Goal: Task Accomplishment & Management: Manage account settings

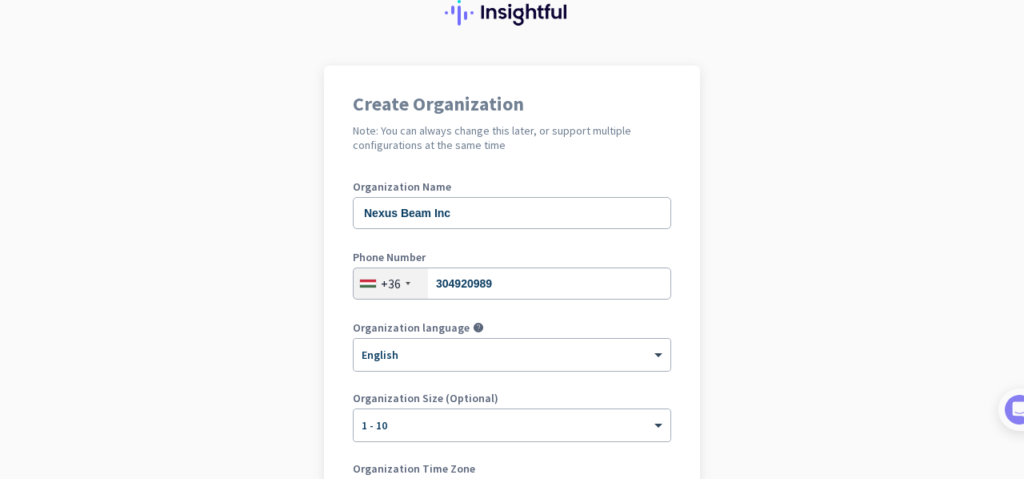
scroll to position [160, 0]
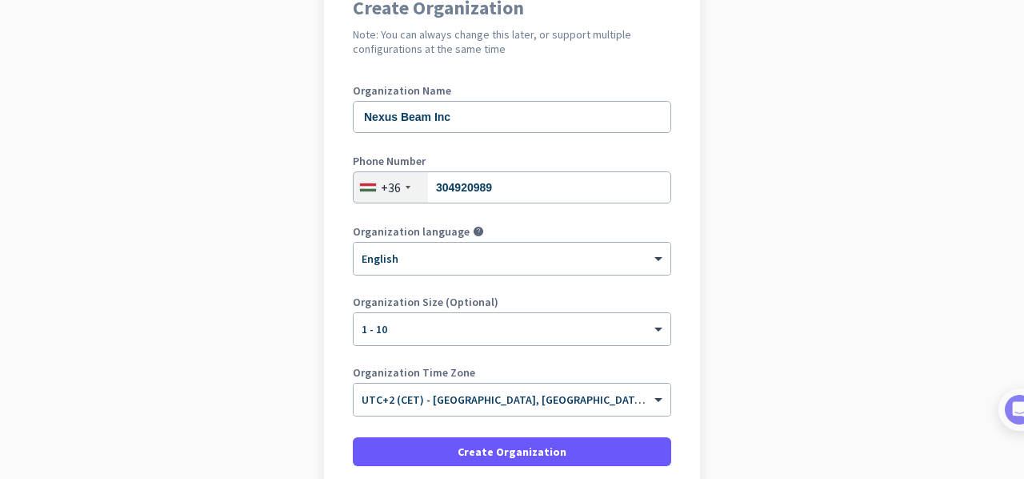
click at [680, 206] on div "Create Organization Note: You can always change this later, or support multiple…" at bounding box center [512, 252] width 376 height 565
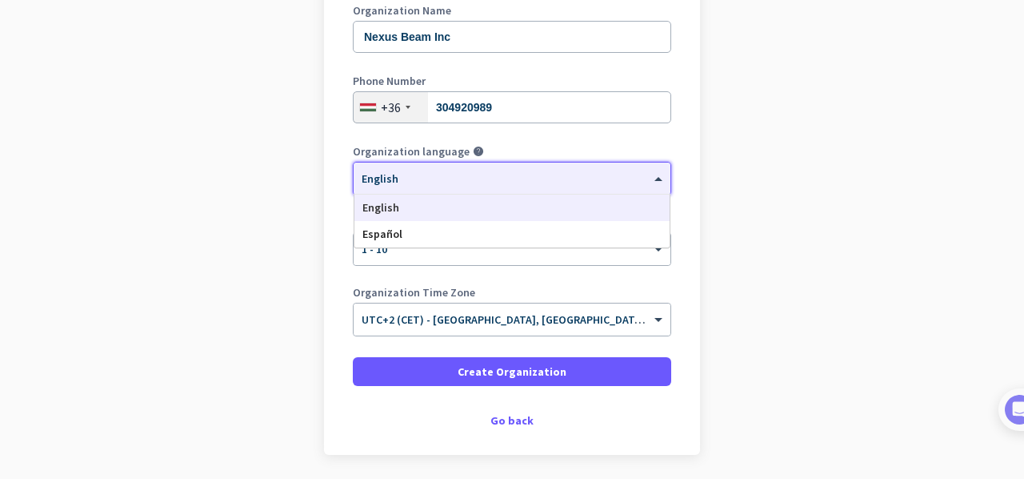
click at [651, 174] on span at bounding box center [661, 179] width 20 height 14
click at [689, 178] on div "Create Organization Note: You can always change this later, or support multiple…" at bounding box center [512, 172] width 376 height 565
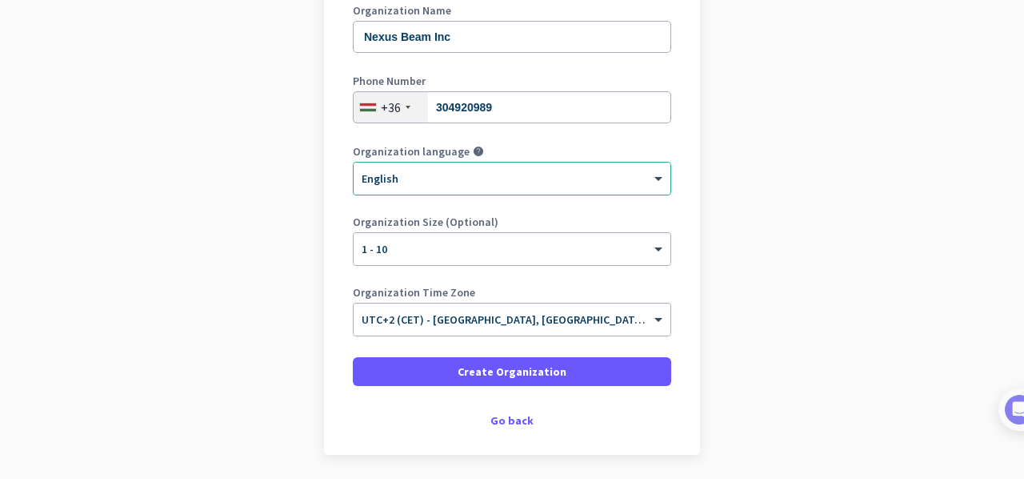
click at [681, 215] on div "Create Organization Note: You can always change this later, or support multiple…" at bounding box center [512, 172] width 376 height 565
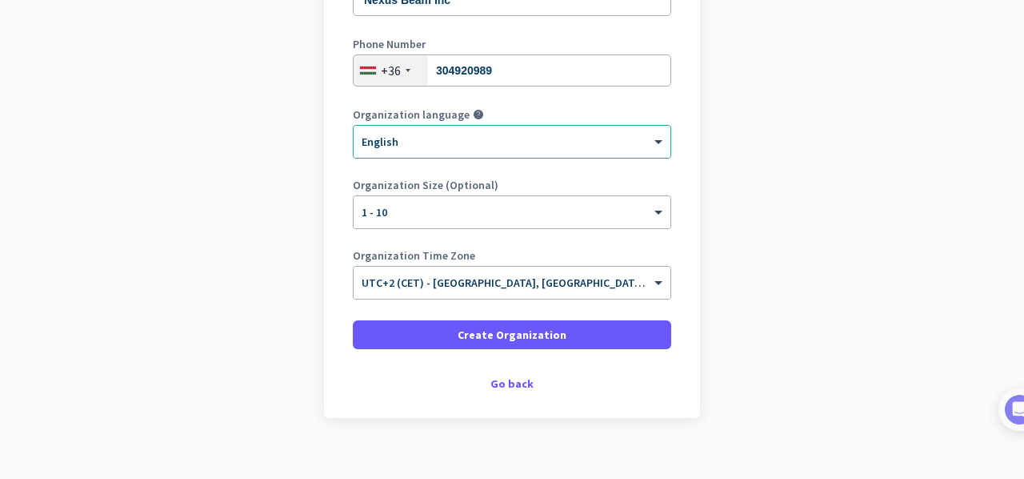
scroll to position [296, 0]
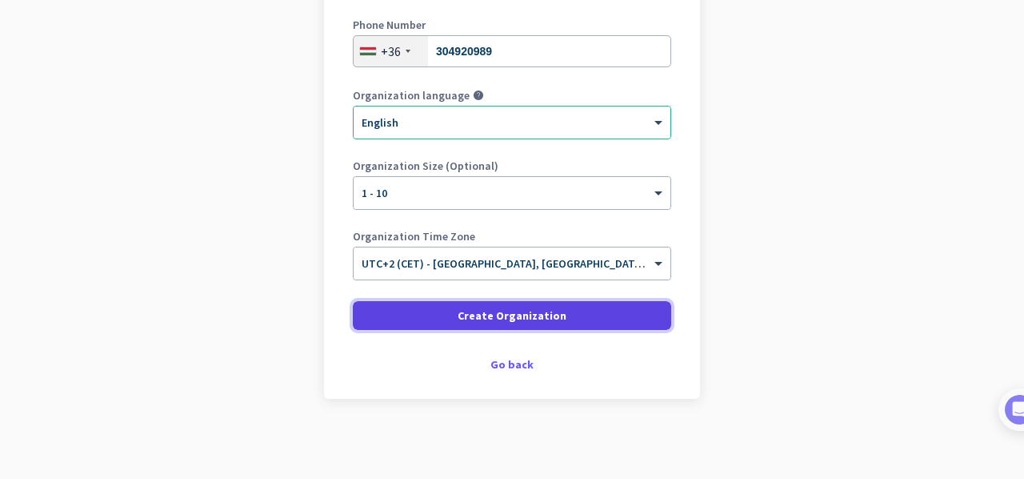
click at [503, 312] on span "Create Organization" at bounding box center [512, 315] width 109 height 16
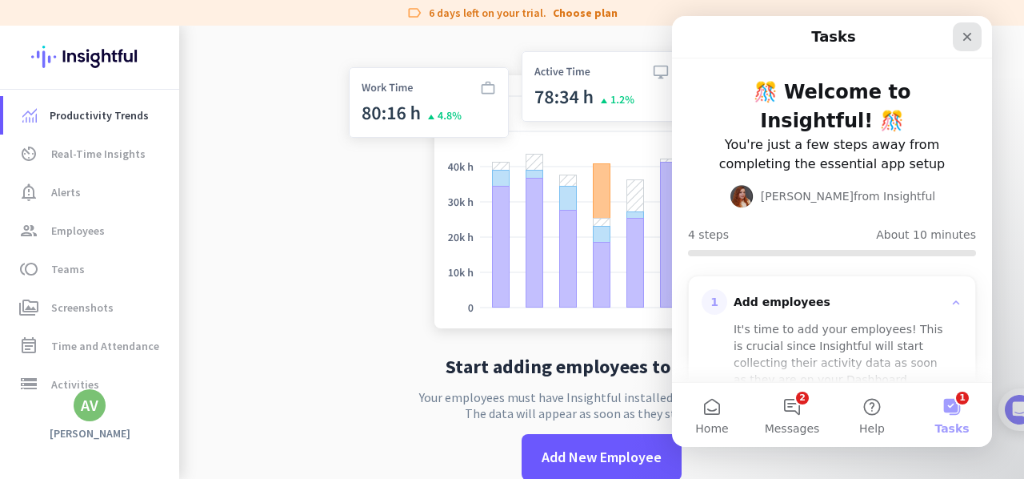
click at [968, 39] on icon "Close" at bounding box center [967, 36] width 13 height 13
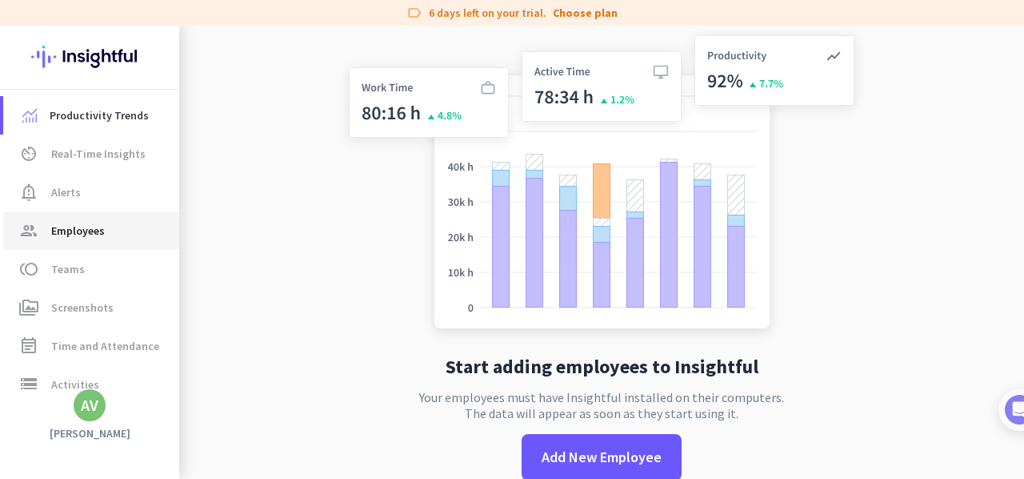
click at [78, 237] on span "Employees" at bounding box center [78, 230] width 54 height 19
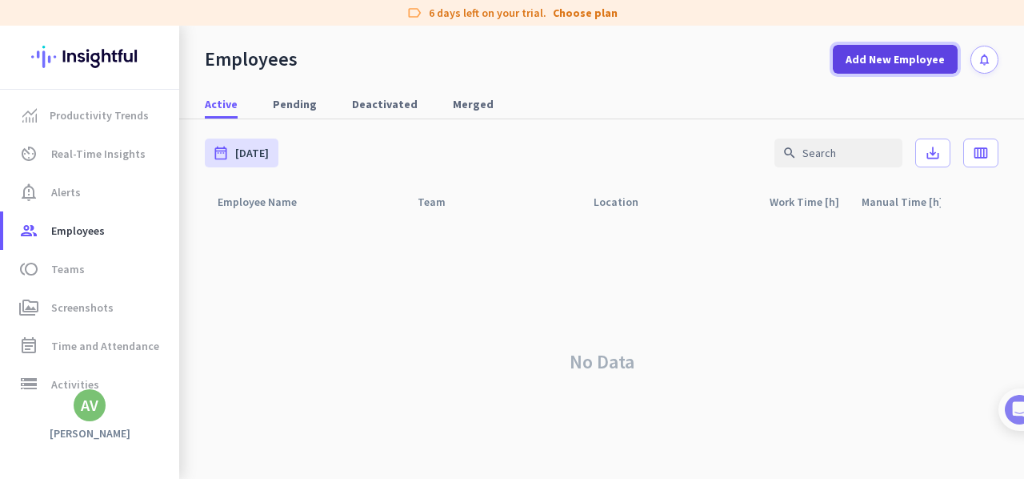
click at [884, 54] on span "Add New Employee" at bounding box center [895, 59] width 99 height 16
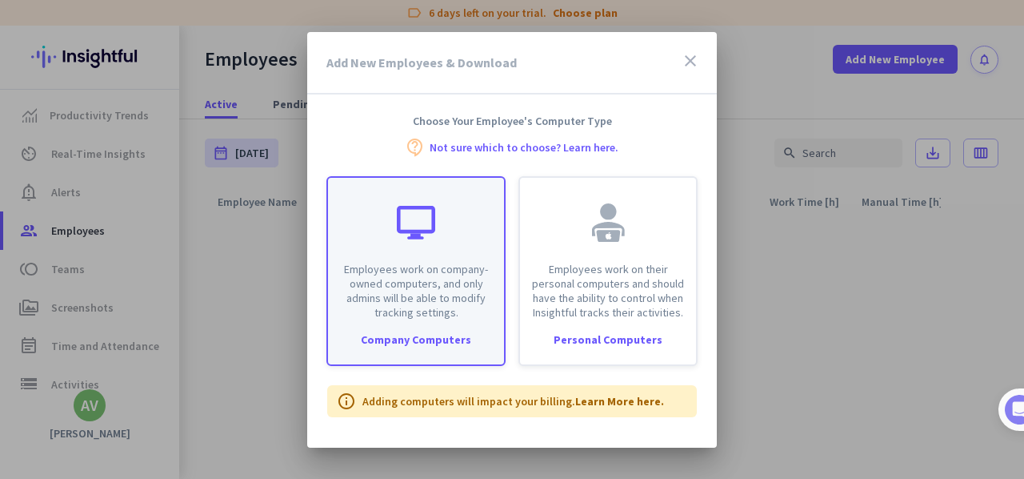
click at [439, 280] on p "Employees work on company-owned computers, and only admins will be able to modi…" at bounding box center [416, 291] width 157 height 58
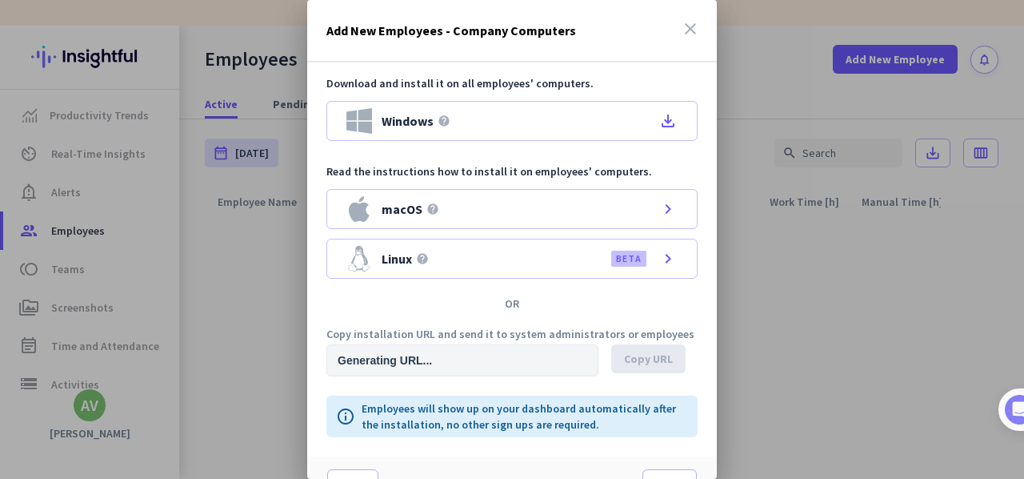
type input "https://app.insightful.io/#/installation/company?token=eyJhbGciOiJIUzI1NiIsInR5…"
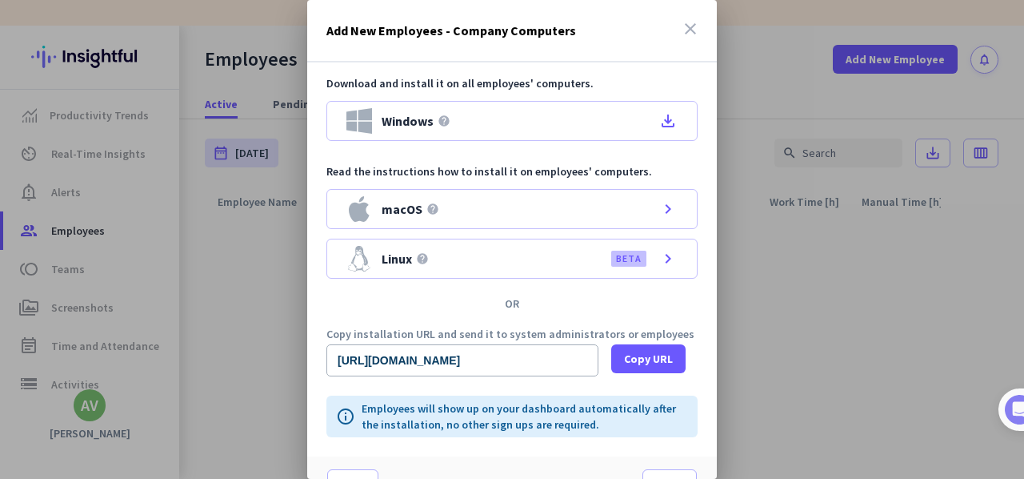
scroll to position [30, 0]
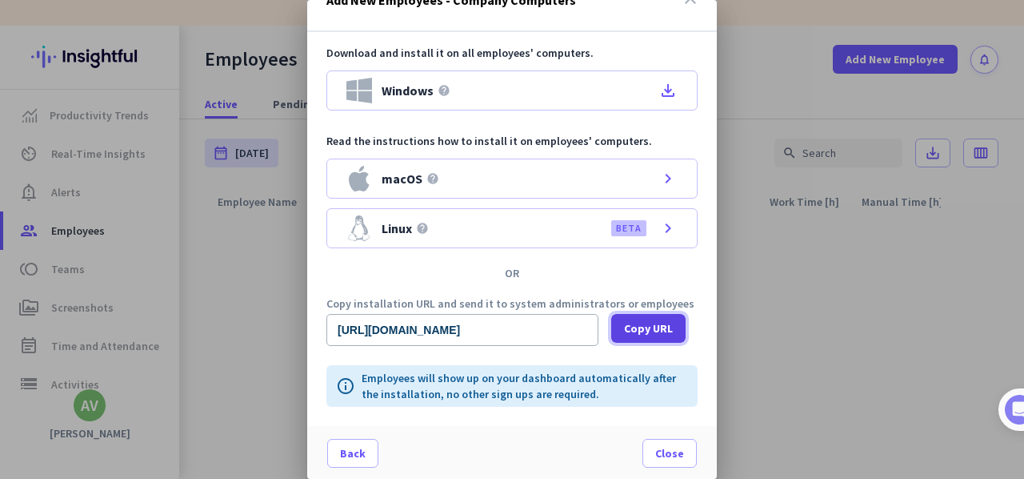
click at [648, 330] on span "Copy URL" at bounding box center [648, 328] width 49 height 16
click at [663, 451] on span "Close" at bounding box center [669, 453] width 29 height 16
